Goal: Information Seeking & Learning: Learn about a topic

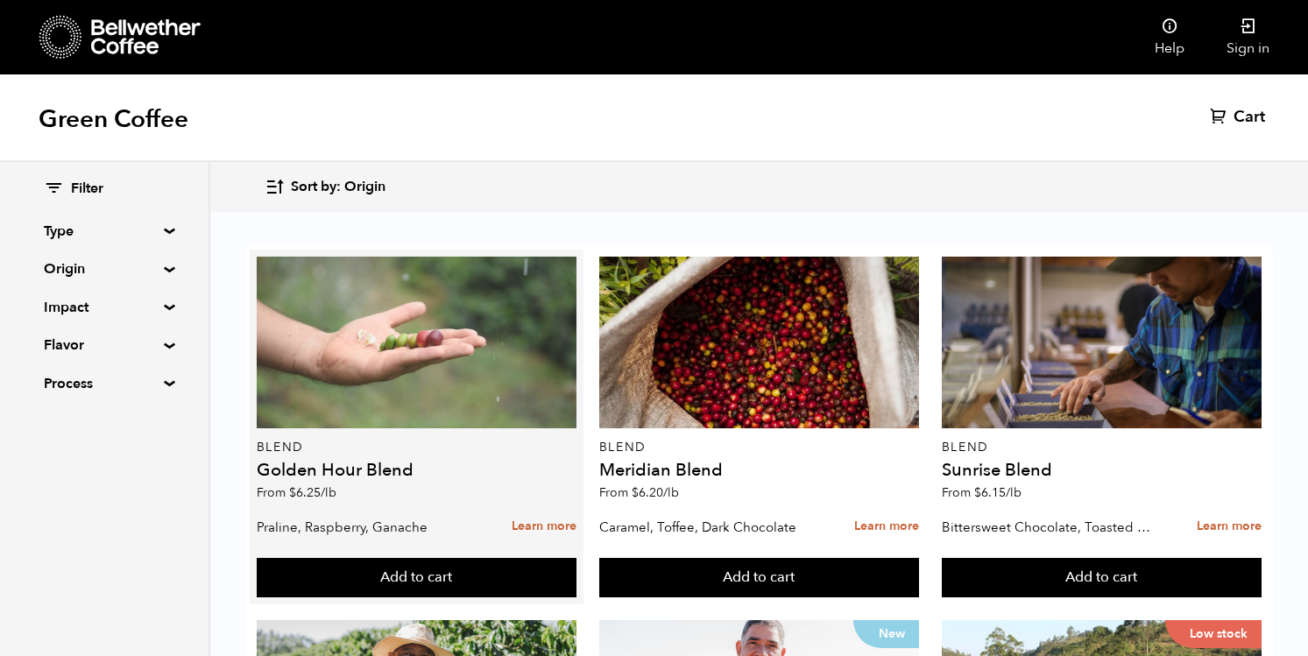
scroll to position [1321, 0]
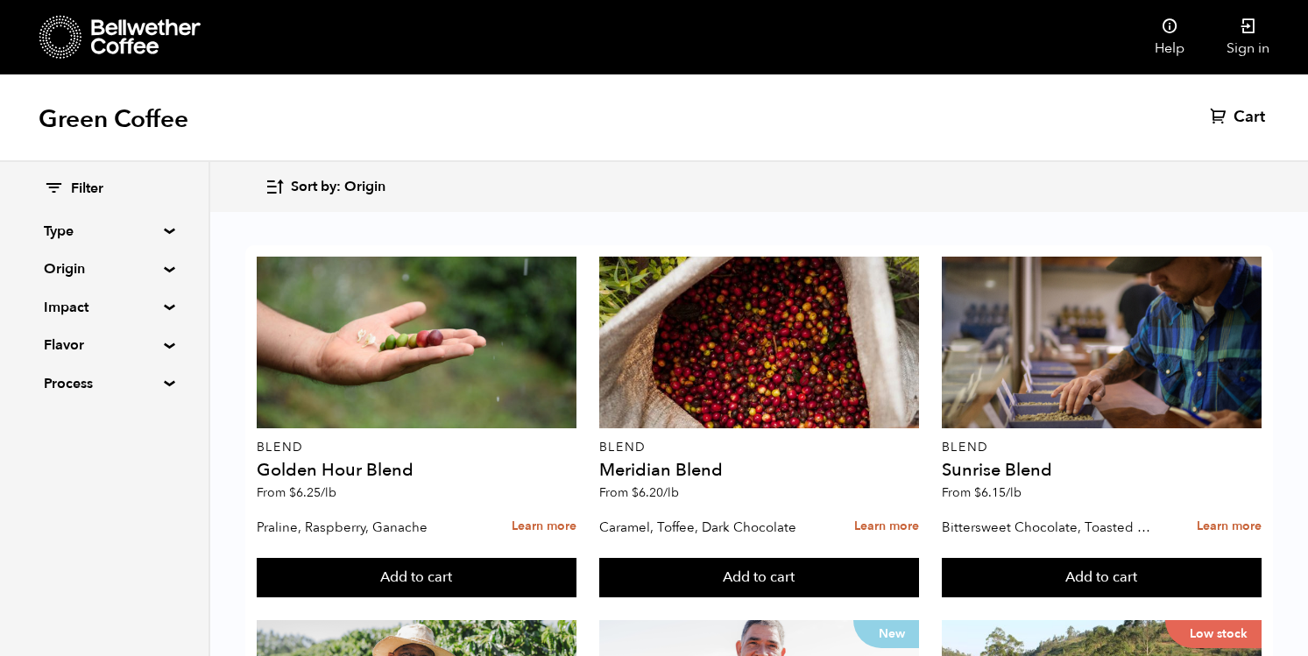
click at [140, 307] on summary "Impact" at bounding box center [104, 307] width 121 height 21
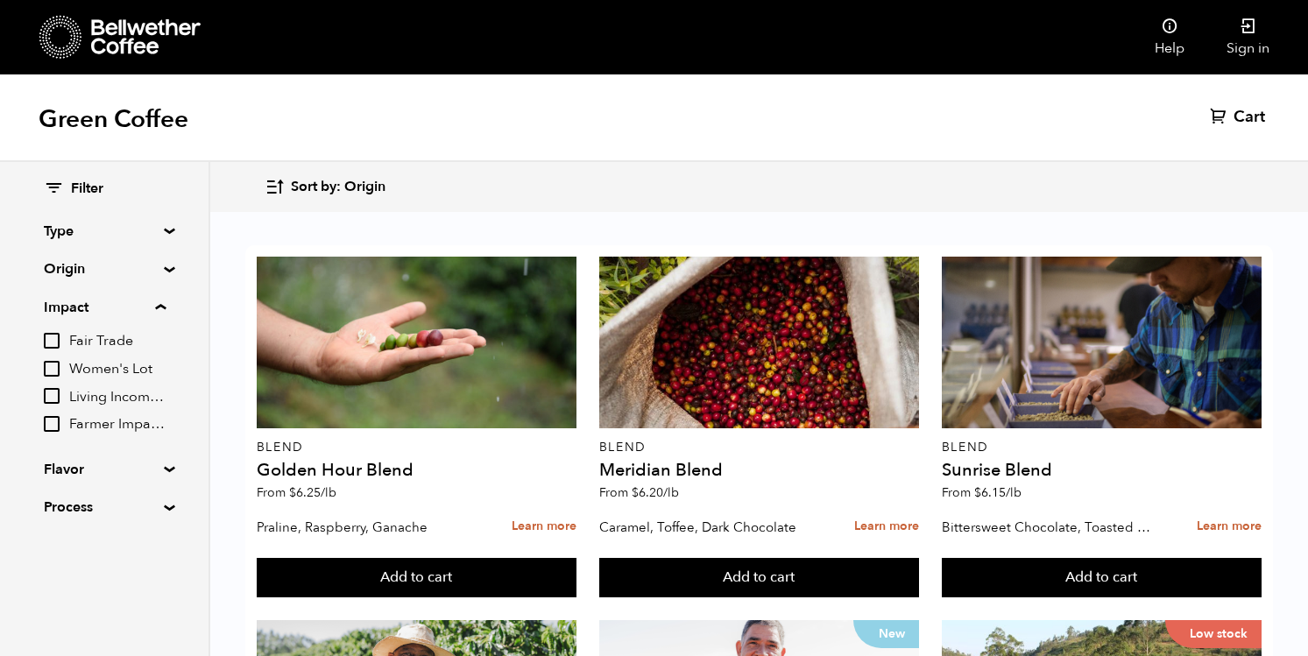
scroll to position [1763, 0]
click at [82, 419] on span "Farmer Impact Fund" at bounding box center [117, 424] width 96 height 19
click at [0, 0] on input "Farmer Impact Fund" at bounding box center [0, 0] width 0 height 0
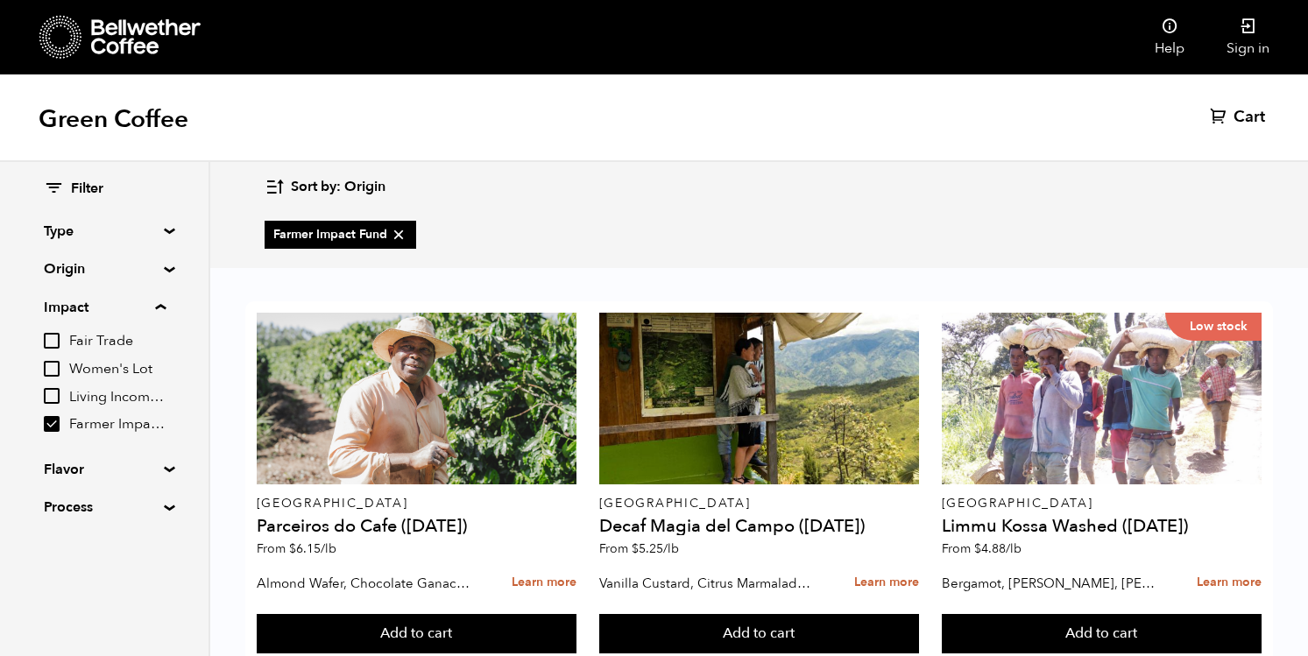
scroll to position [360, 0]
click at [88, 421] on span "Farmer Impact Fund" at bounding box center [117, 424] width 96 height 19
click at [0, 0] on input "Farmer Impact Fund" at bounding box center [0, 0] width 0 height 0
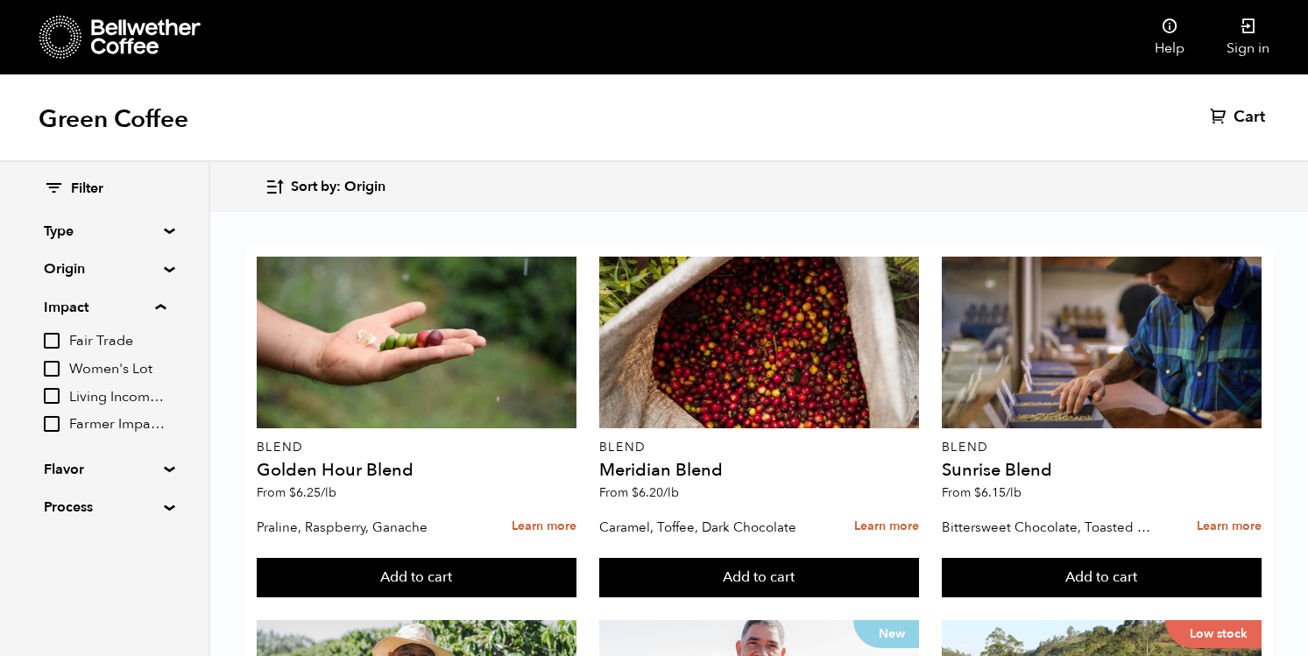
click at [88, 421] on span "Farmer Impact Fund" at bounding box center [117, 424] width 96 height 19
click at [0, 0] on input "Farmer Impact Fund" at bounding box center [0, 0] width 0 height 0
checkbox input "true"
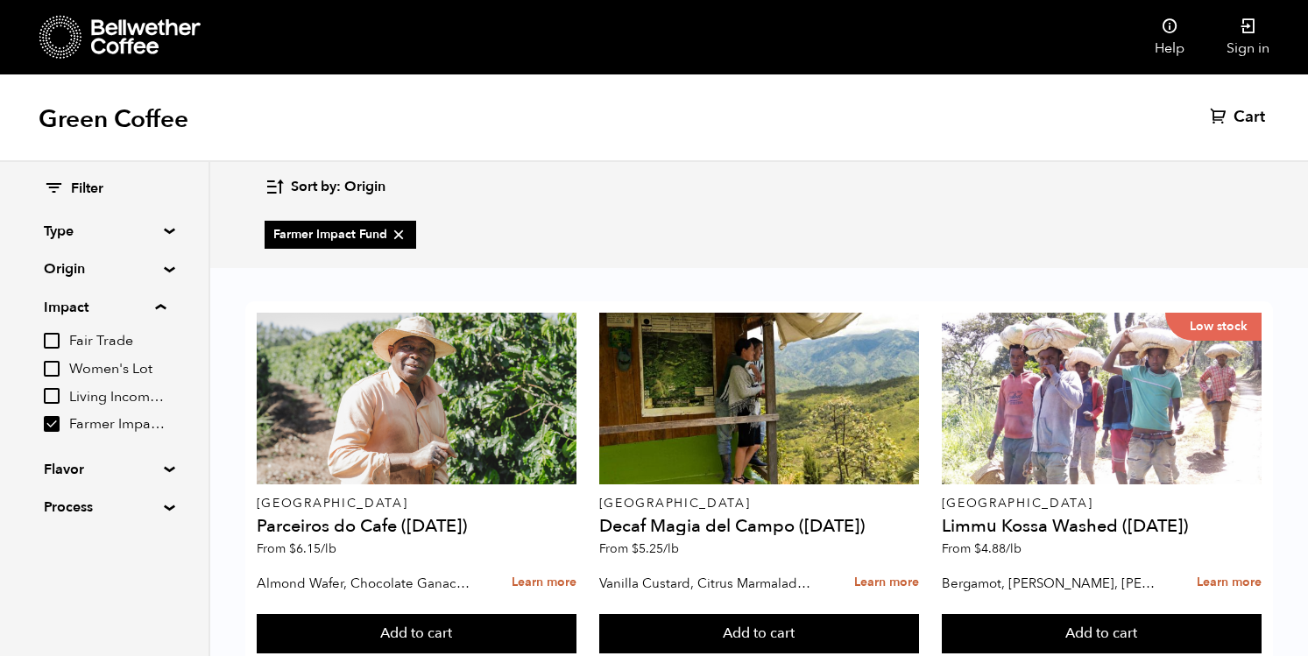
click at [102, 404] on span "Living Income Pricing" at bounding box center [117, 397] width 96 height 19
click at [0, 0] on input "Living Income Pricing" at bounding box center [0, 0] width 0 height 0
checkbox input "true"
